Goal: Obtain resource: Download file/media

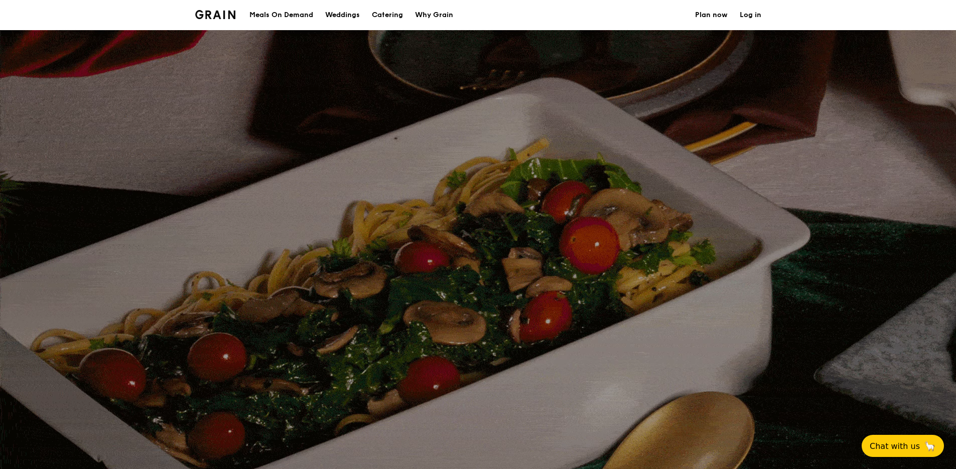
select select
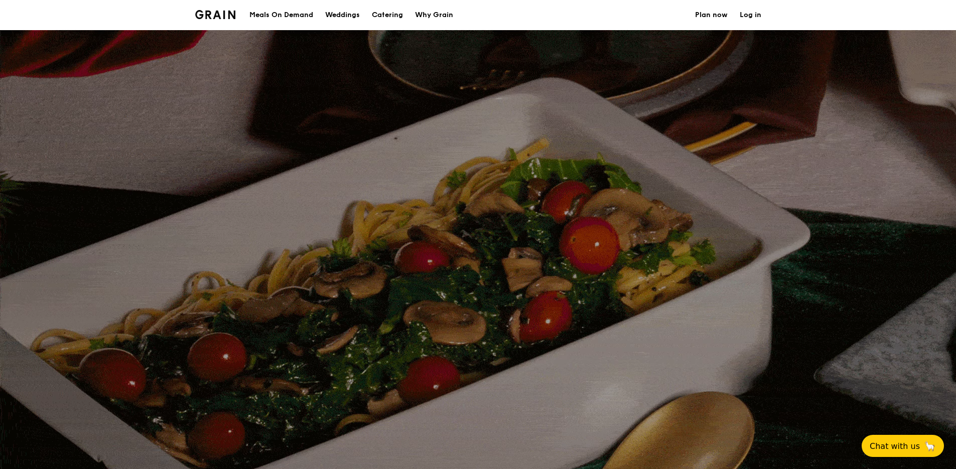
click at [199, 11] on img at bounding box center [215, 14] width 41 height 9
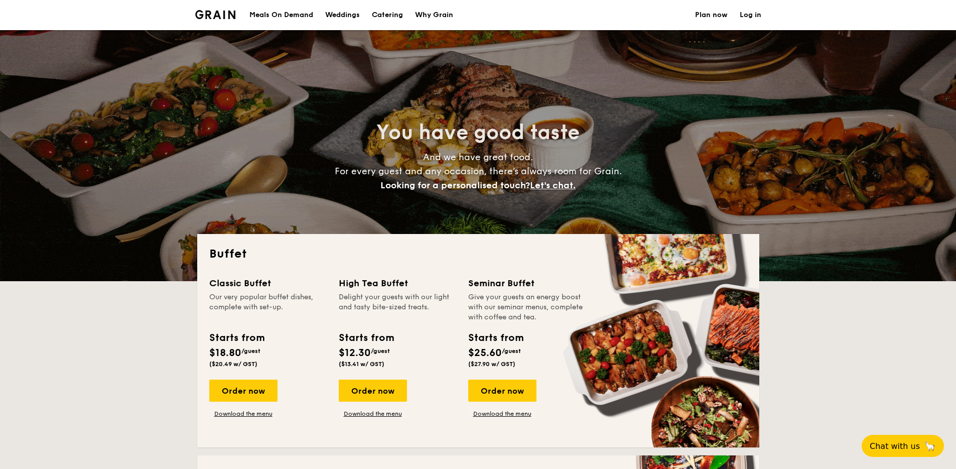
select select
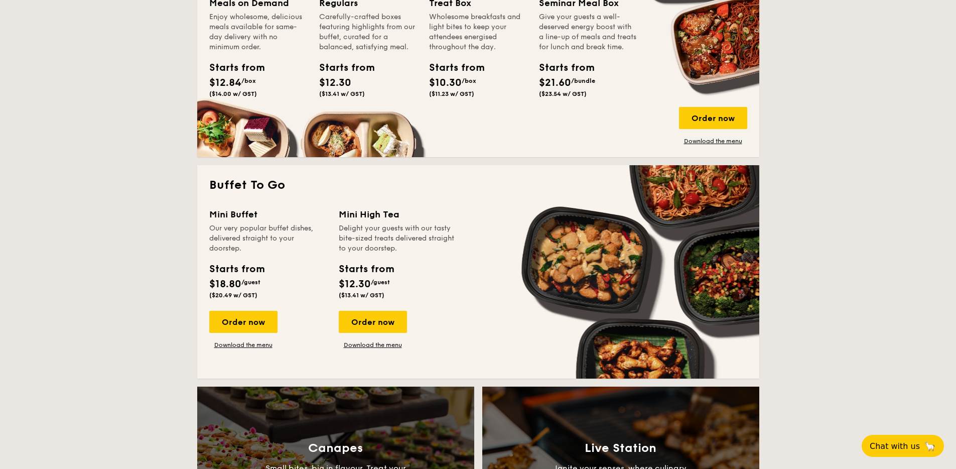
scroll to position [580, 0]
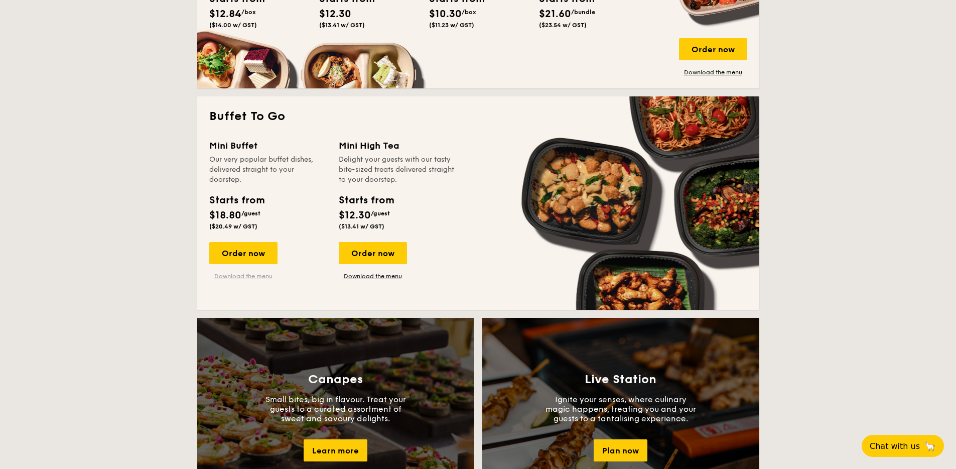
click at [249, 276] on link "Download the menu" at bounding box center [243, 276] width 68 height 8
